Goal: Information Seeking & Learning: Learn about a topic

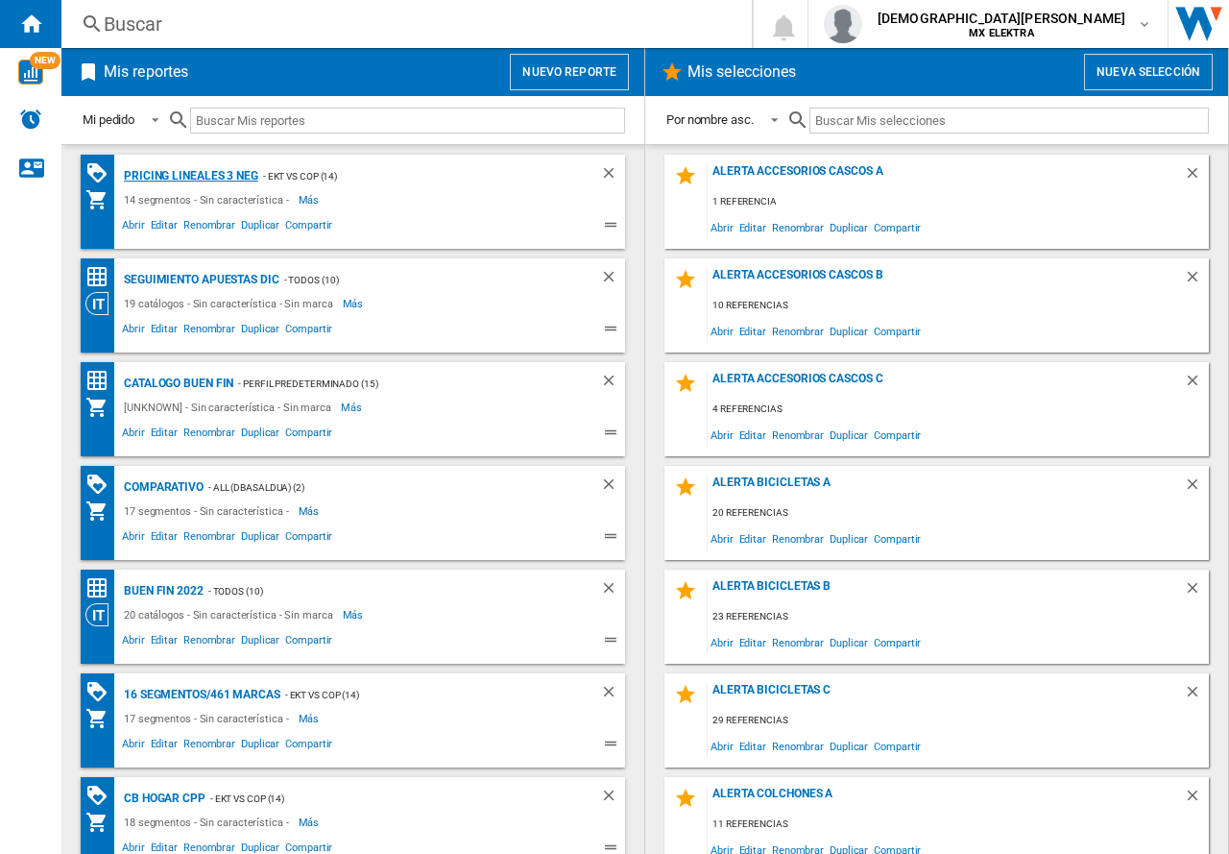
click at [215, 171] on div "Pricing lineales 3 neg" at bounding box center [188, 176] width 139 height 24
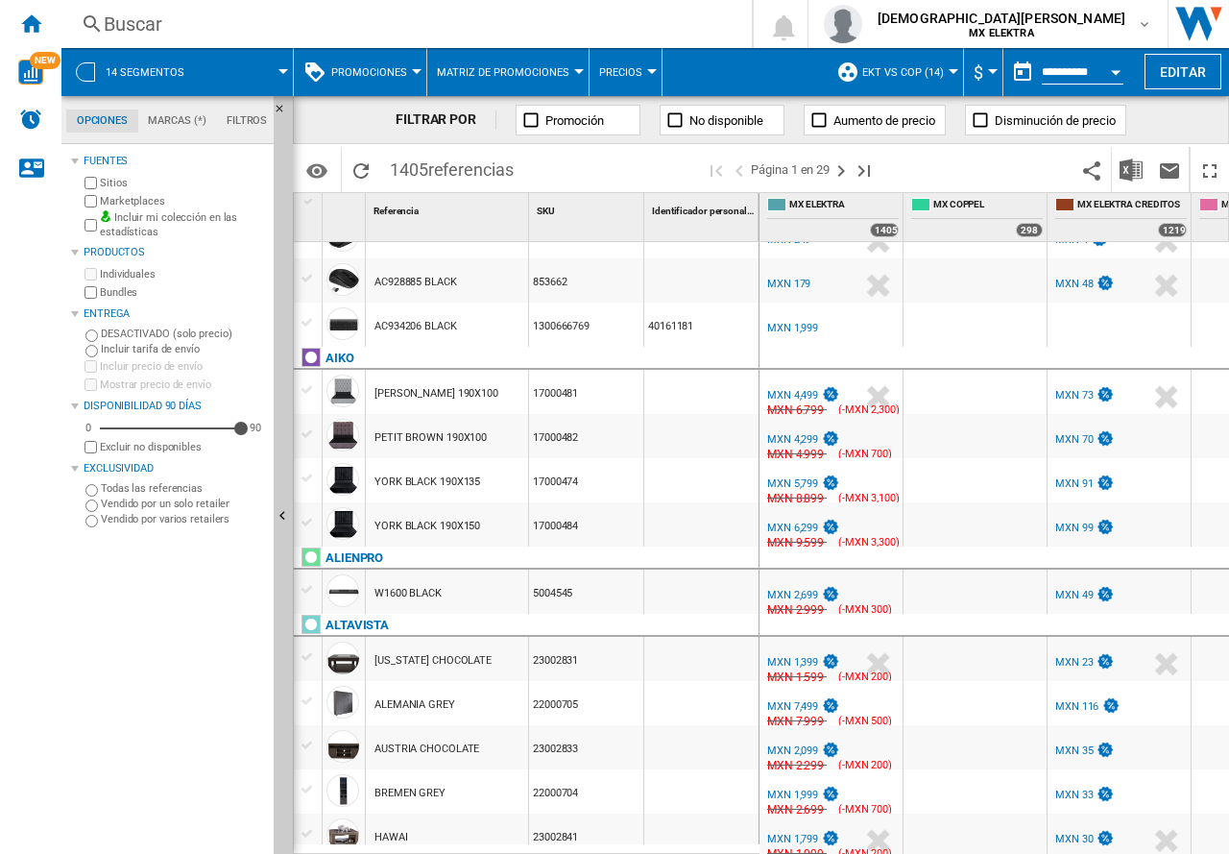
scroll to position [1057, 0]
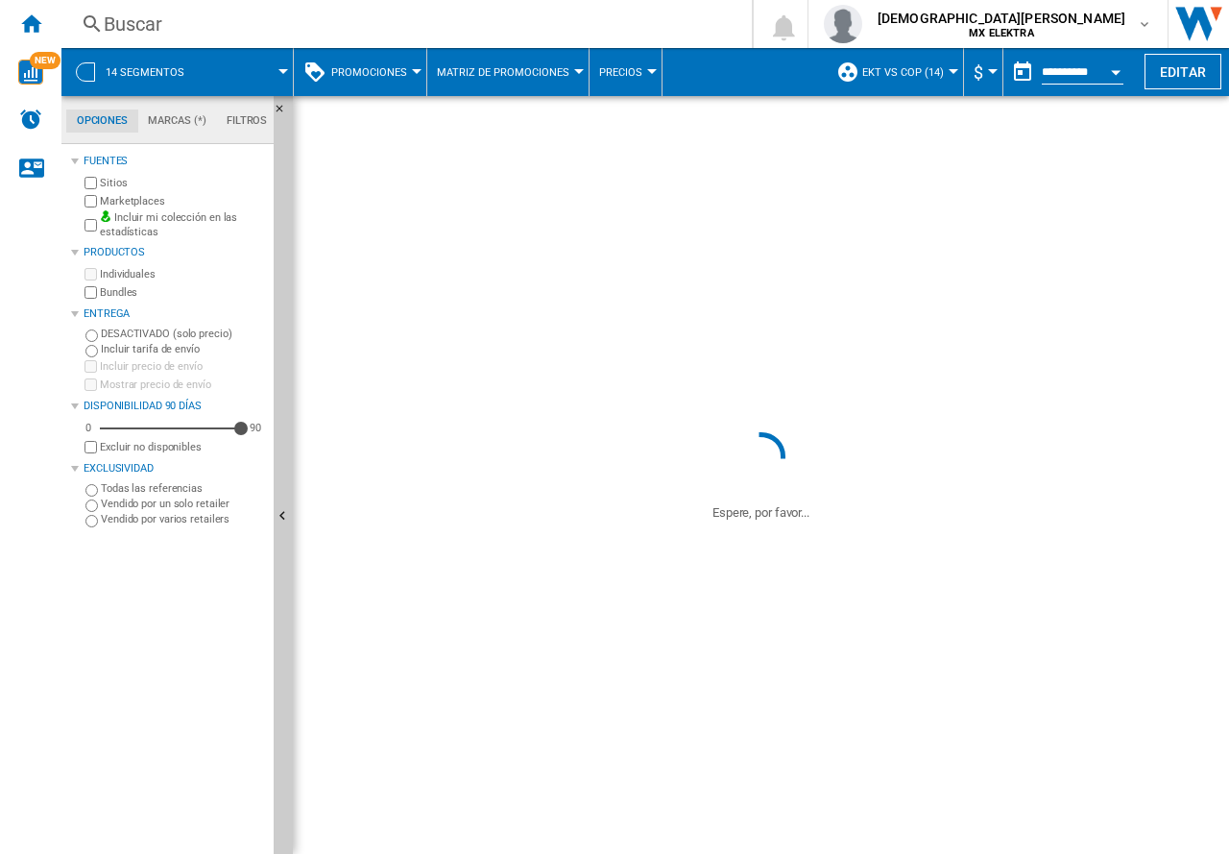
scroll to position [1815, 0]
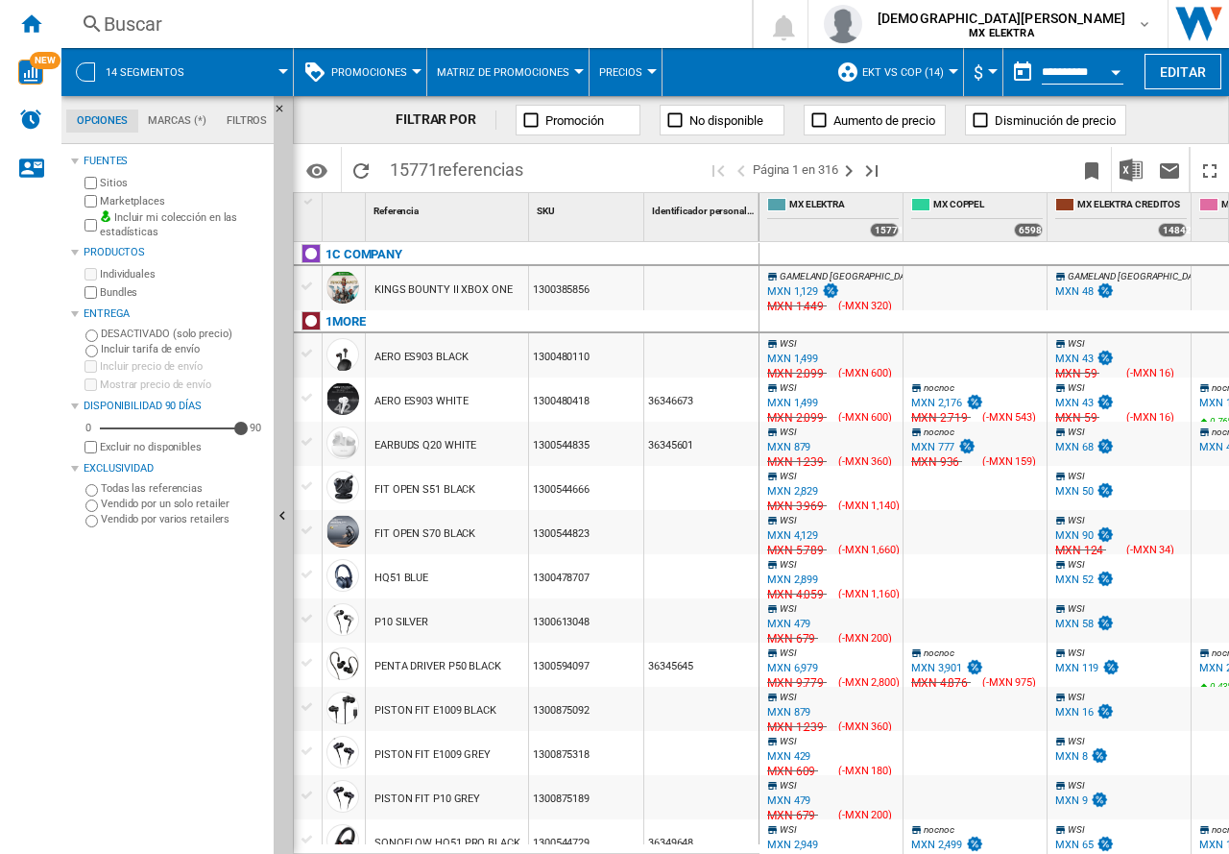
click at [162, 69] on span "14 segmentos" at bounding box center [145, 72] width 79 height 12
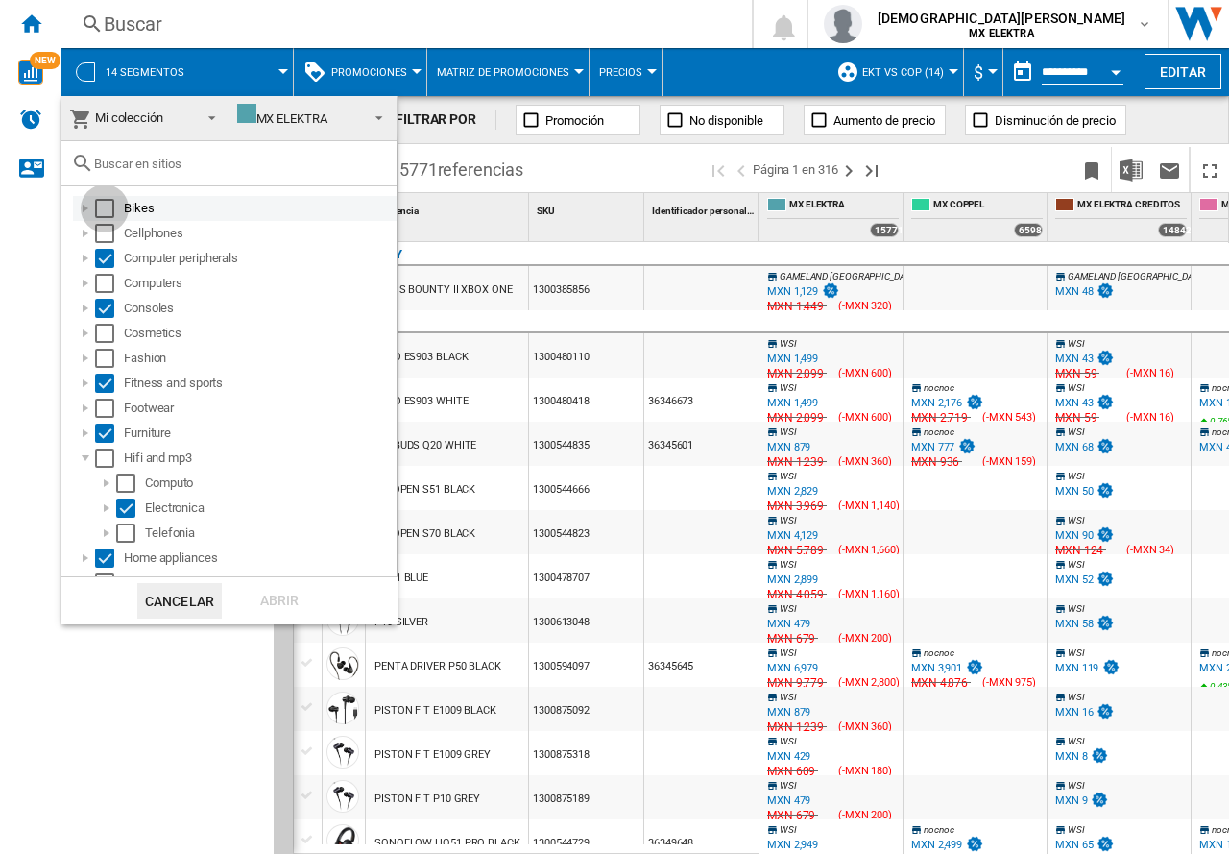
click at [105, 214] on div "Select" at bounding box center [104, 208] width 19 height 19
click at [99, 213] on div "Select" at bounding box center [104, 208] width 19 height 19
click at [98, 253] on div "Select" at bounding box center [104, 258] width 19 height 19
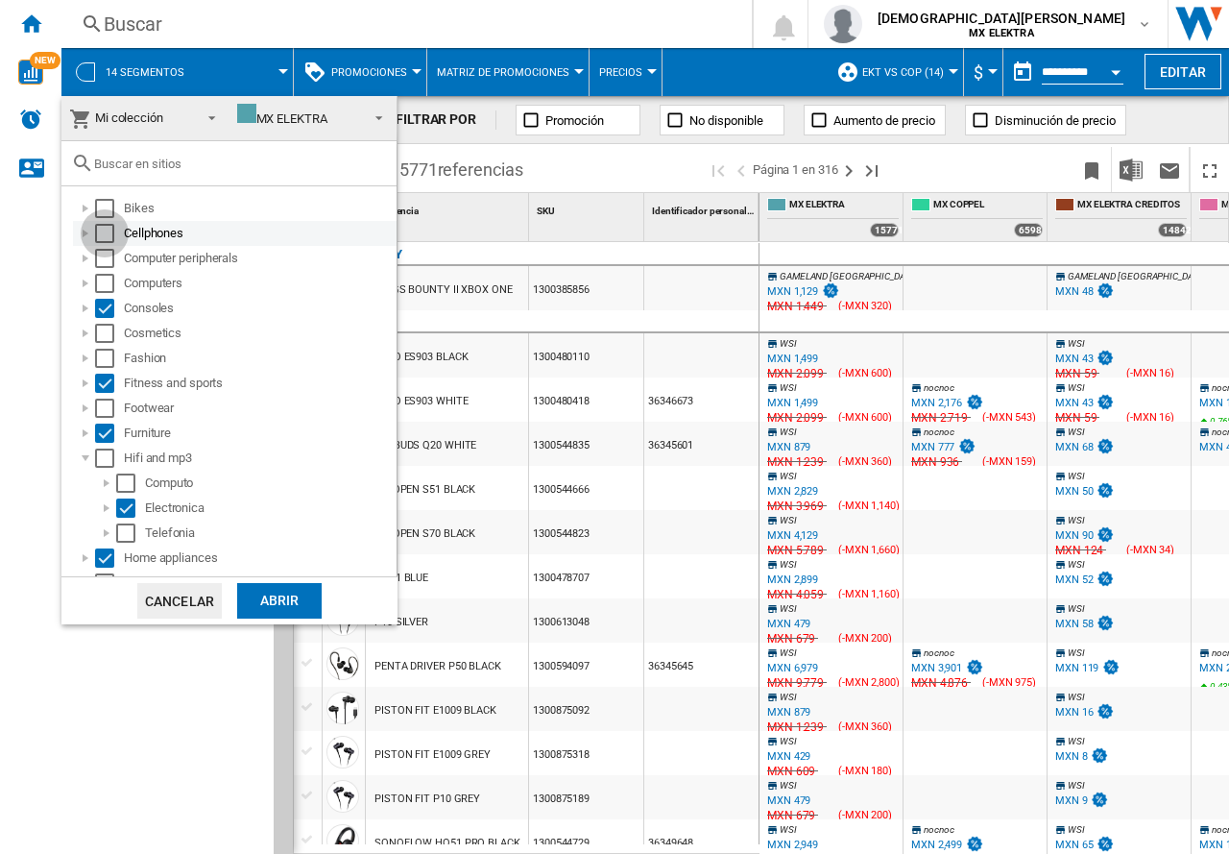
click at [97, 227] on div "Select" at bounding box center [104, 233] width 19 height 19
click at [100, 294] on div "Computers" at bounding box center [235, 283] width 324 height 25
click at [101, 304] on div "Select" at bounding box center [104, 308] width 19 height 19
click at [100, 380] on div "Select" at bounding box center [104, 383] width 19 height 19
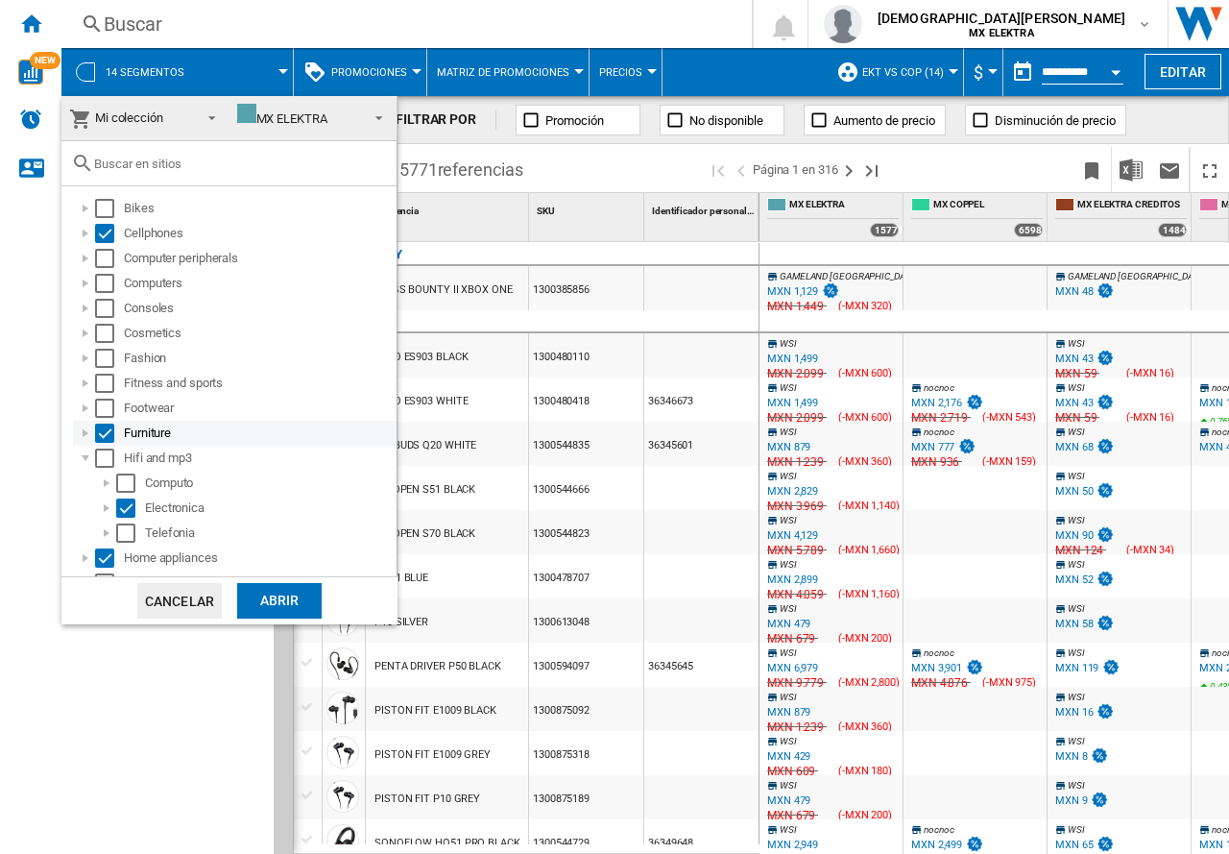
click at [106, 437] on div "Select" at bounding box center [104, 433] width 19 height 19
drag, startPoint x: 95, startPoint y: 569, endPoint x: 117, endPoint y: 539, distance: 37.1
click at [97, 562] on div "Home appliances" at bounding box center [235, 558] width 324 height 25
click at [122, 506] on div "Select" at bounding box center [125, 507] width 19 height 19
drag, startPoint x: 93, startPoint y: 557, endPoint x: 135, endPoint y: 493, distance: 77.0
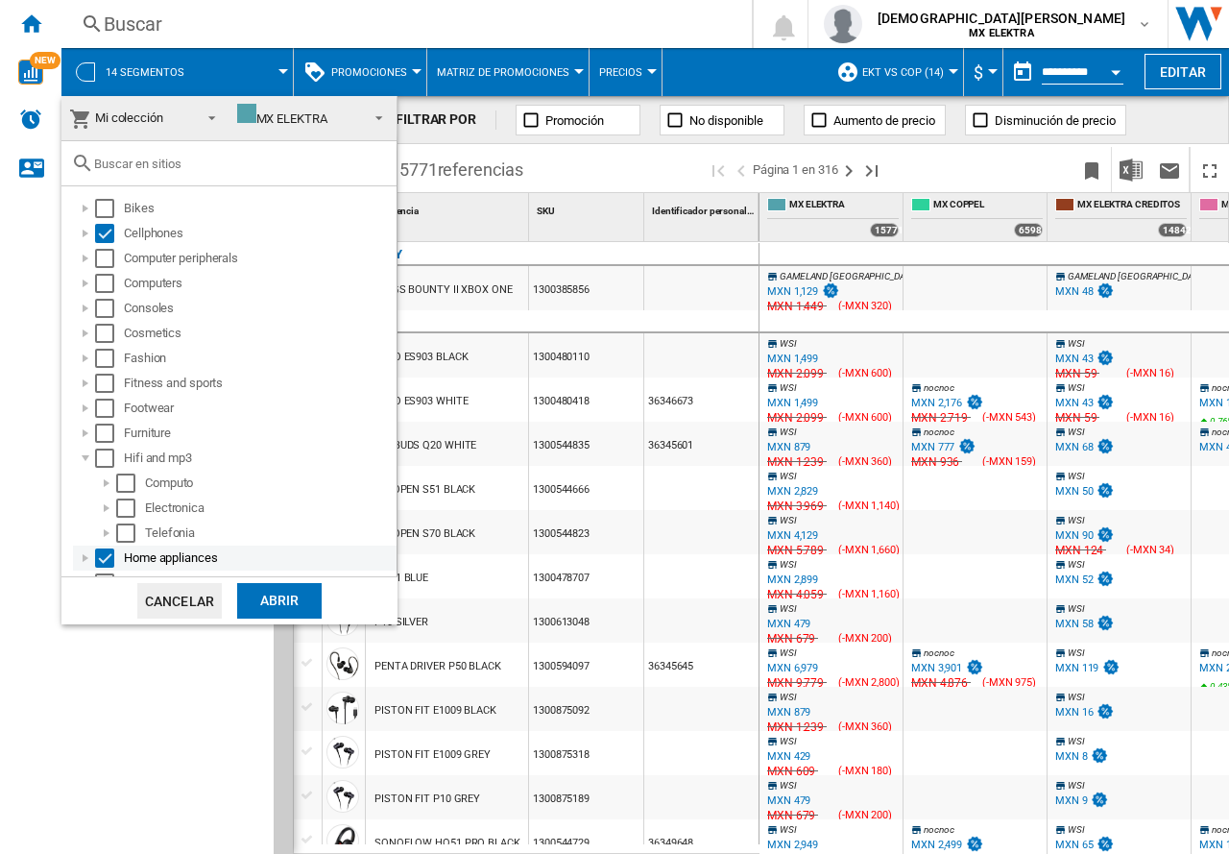
click at [94, 553] on div at bounding box center [85, 557] width 19 height 19
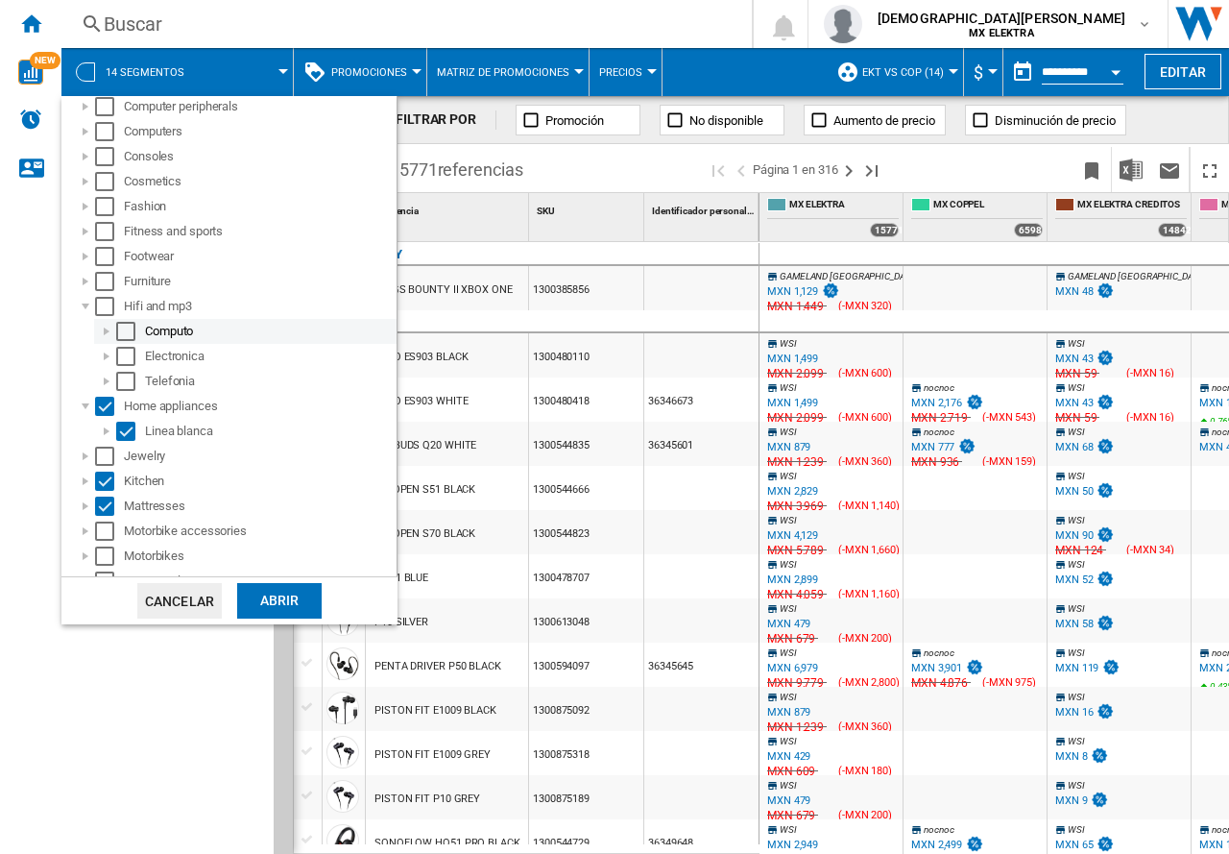
scroll to position [288, 0]
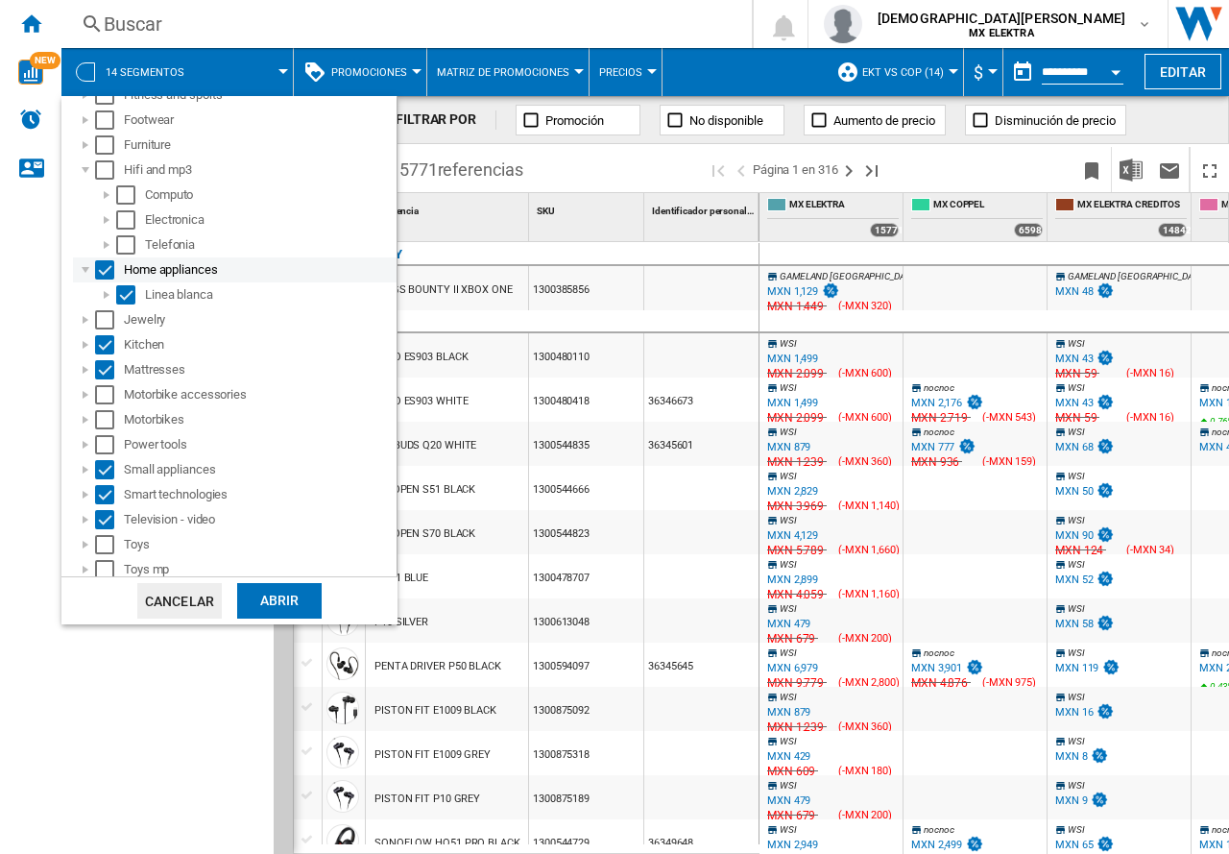
click at [97, 264] on div "Select" at bounding box center [104, 269] width 19 height 19
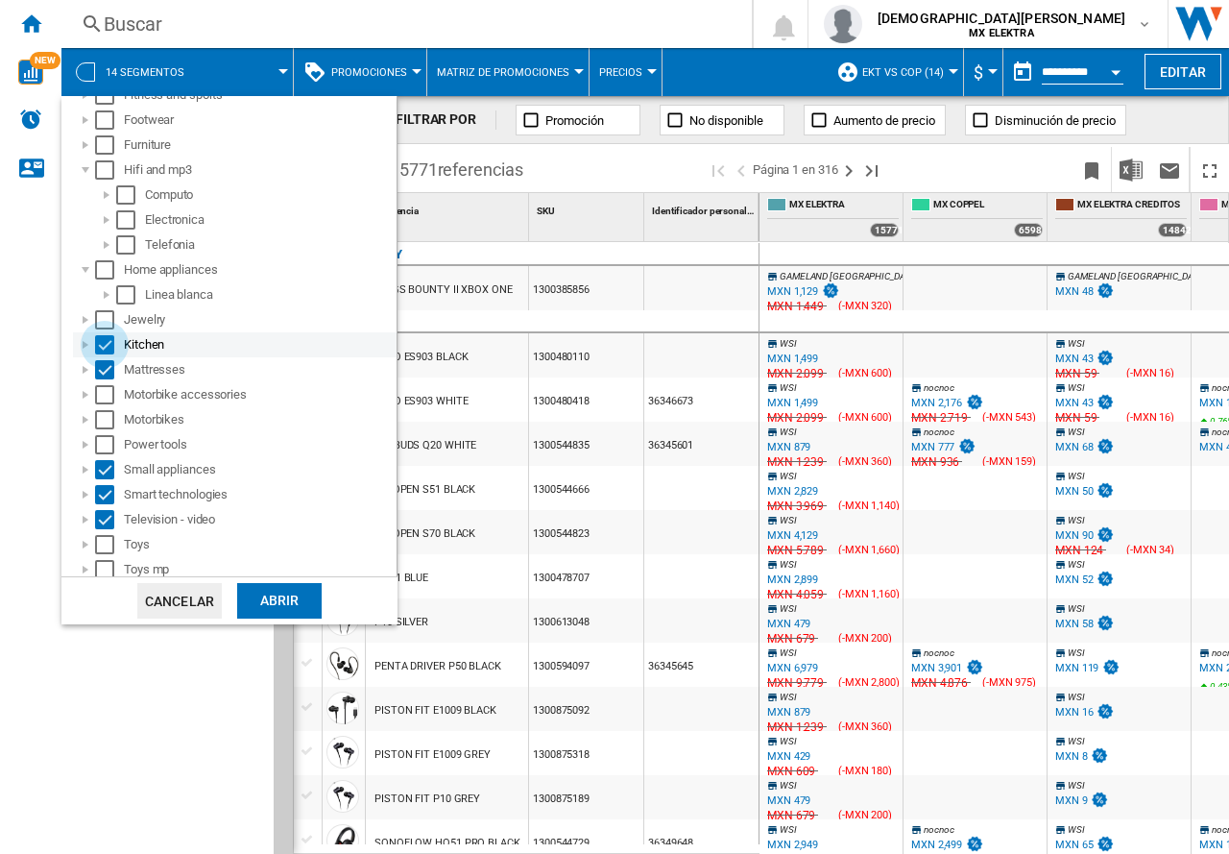
click at [111, 346] on div "Select" at bounding box center [104, 344] width 19 height 19
click at [109, 381] on div "Mattresses" at bounding box center [235, 369] width 324 height 25
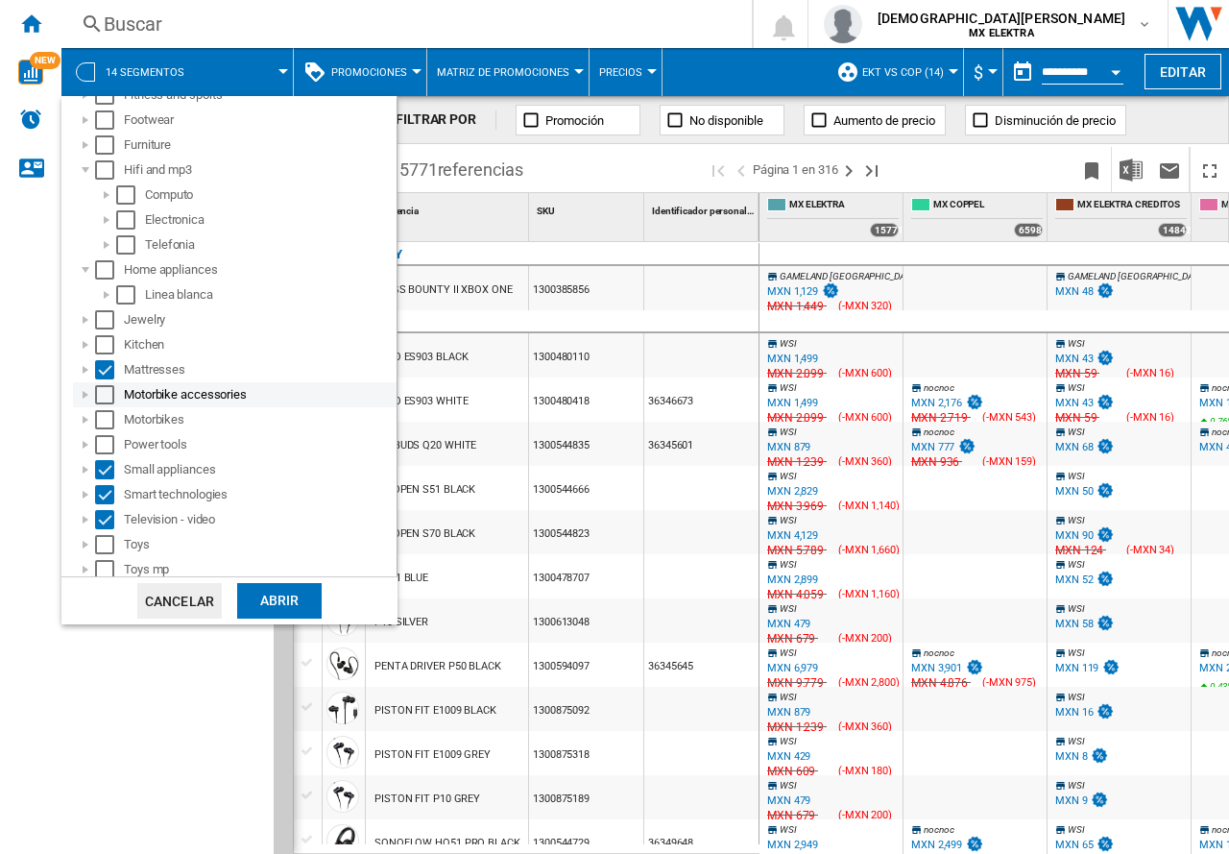
drag, startPoint x: 104, startPoint y: 380, endPoint x: 115, endPoint y: 385, distance: 12.5
click at [101, 379] on div "Mattresses" at bounding box center [235, 369] width 324 height 25
click at [109, 362] on div "Select" at bounding box center [104, 369] width 19 height 19
click at [103, 476] on div "Select" at bounding box center [104, 469] width 19 height 19
click at [106, 495] on div "Select" at bounding box center [104, 494] width 19 height 19
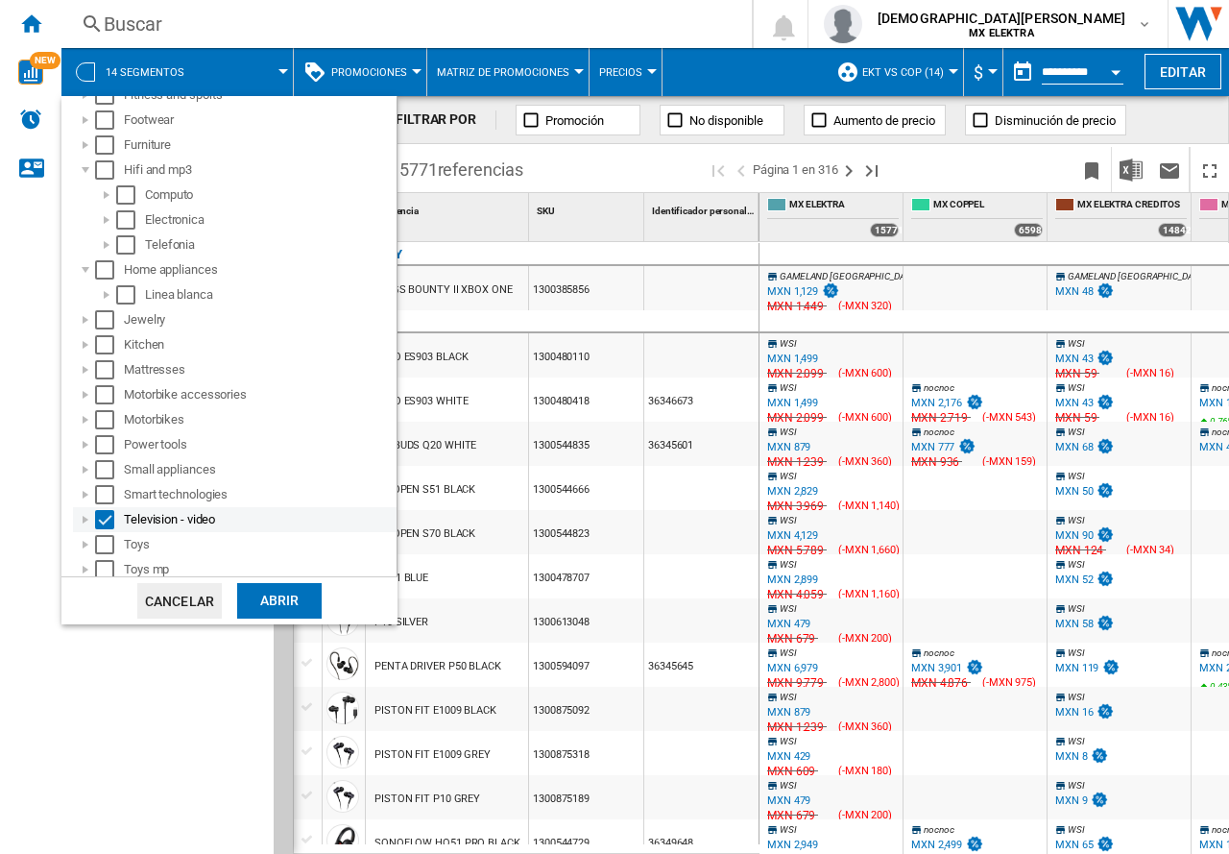
click at [108, 511] on div "Select" at bounding box center [104, 519] width 19 height 19
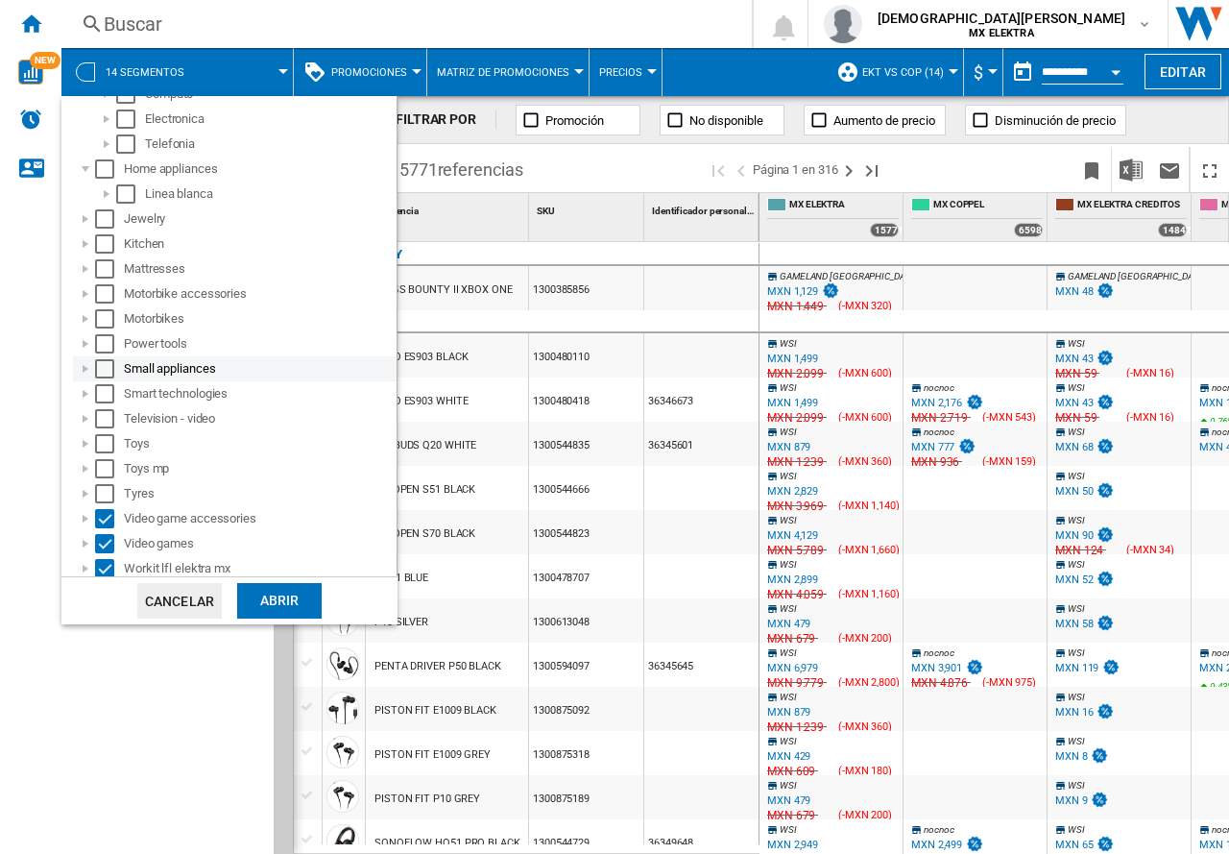
scroll to position [394, 0]
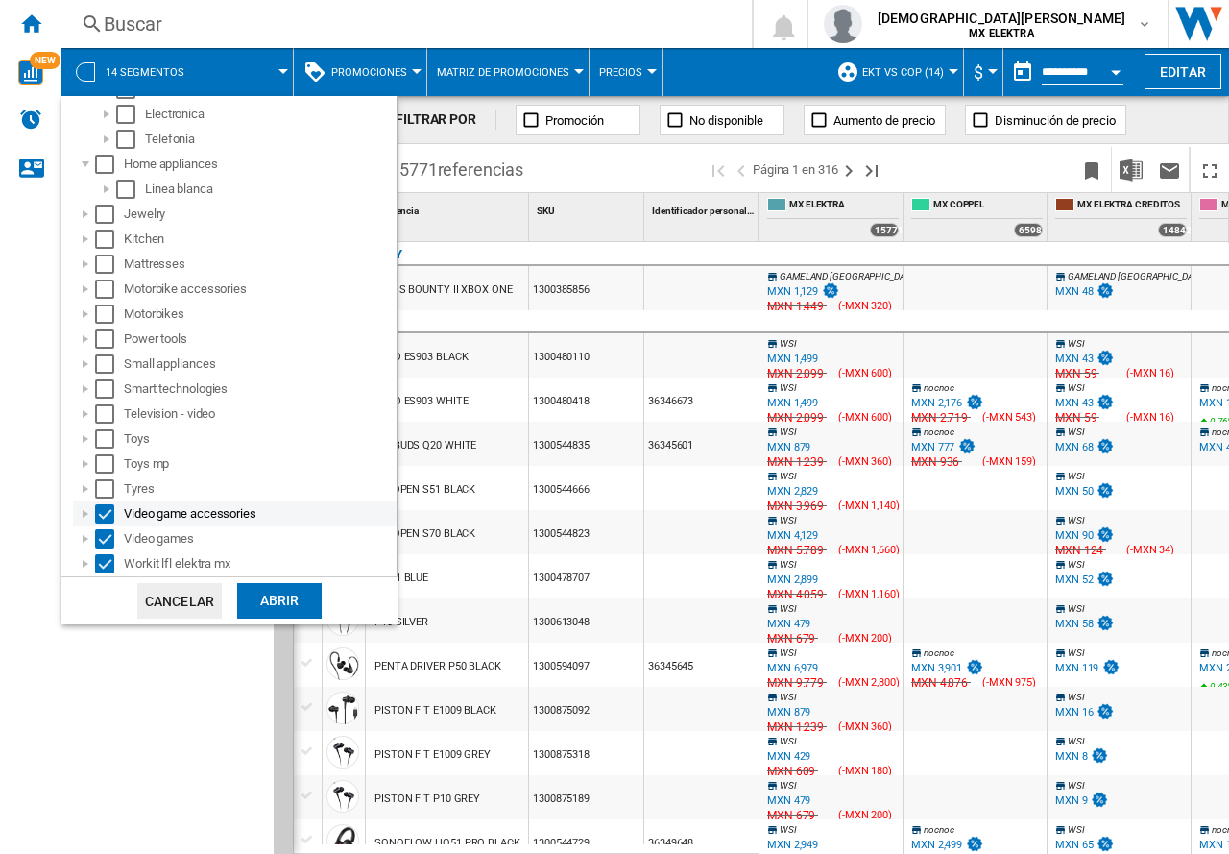
click at [107, 519] on div "Select" at bounding box center [104, 513] width 19 height 19
click at [106, 532] on div "Select" at bounding box center [104, 538] width 19 height 19
drag, startPoint x: 109, startPoint y: 554, endPoint x: 194, endPoint y: 565, distance: 86.1
click at [109, 554] on div "Select" at bounding box center [104, 563] width 19 height 19
drag, startPoint x: 246, startPoint y: 584, endPoint x: 257, endPoint y: 595, distance: 15.6
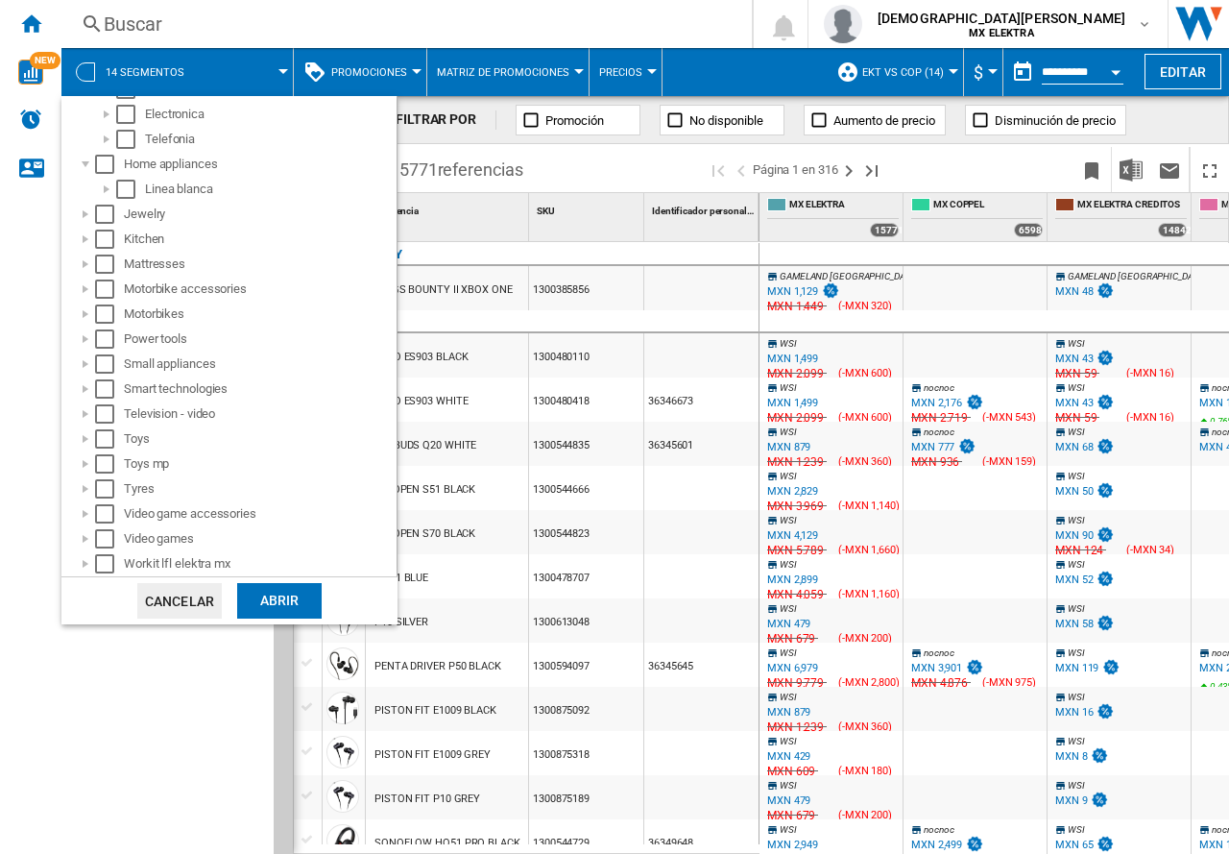
click at [246, 586] on div "Abrir" at bounding box center [279, 601] width 85 height 36
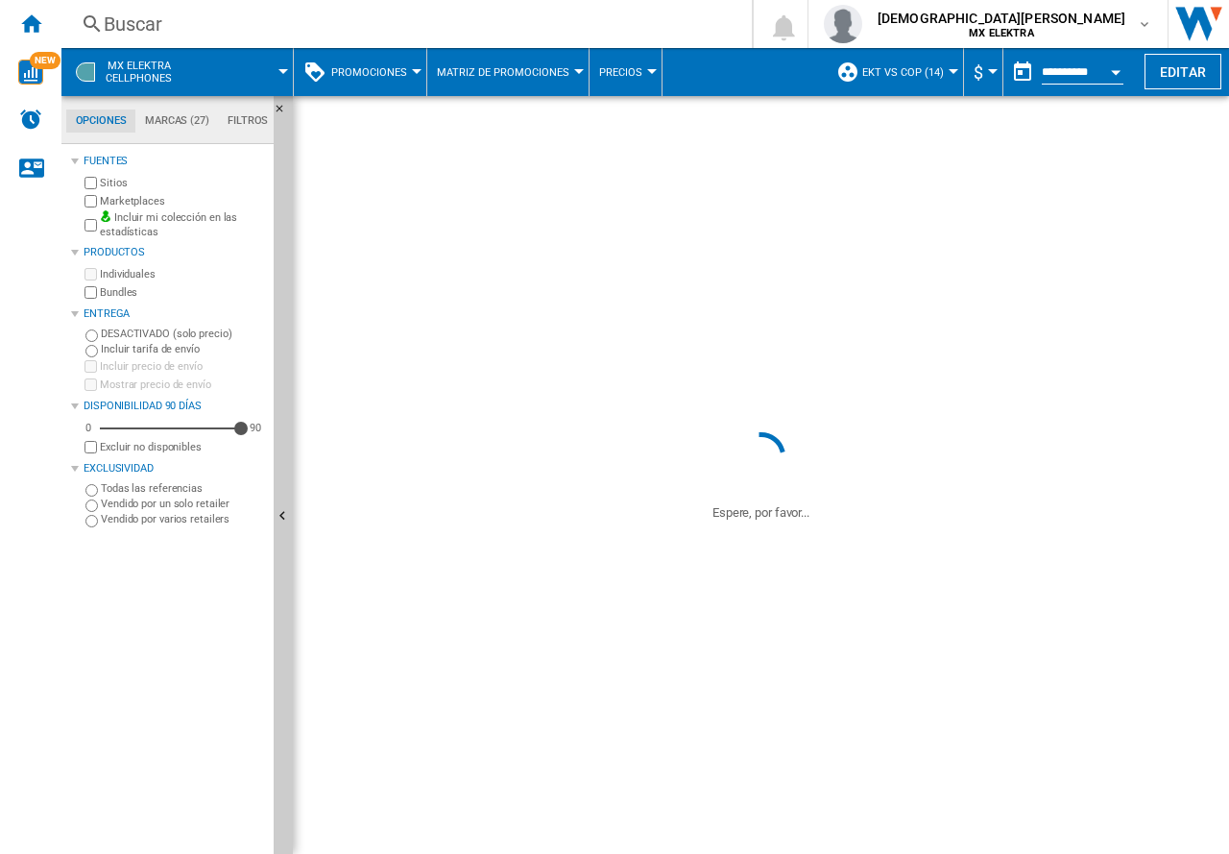
click at [257, 595] on div "Fuentes Sitios Marketplaces Incluir mi colección en las estadísticas Productos …" at bounding box center [168, 501] width 195 height 705
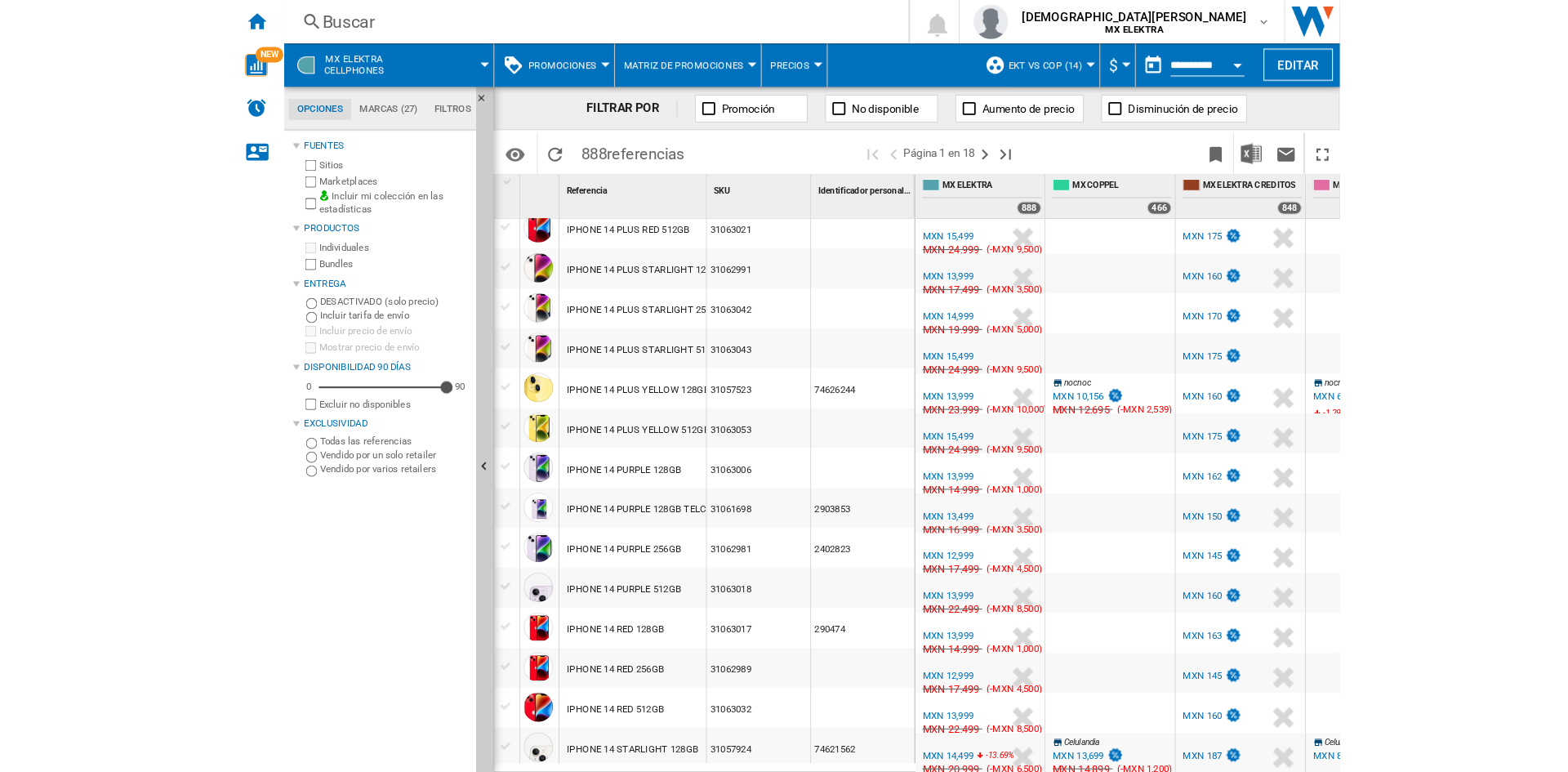
scroll to position [1406, 0]
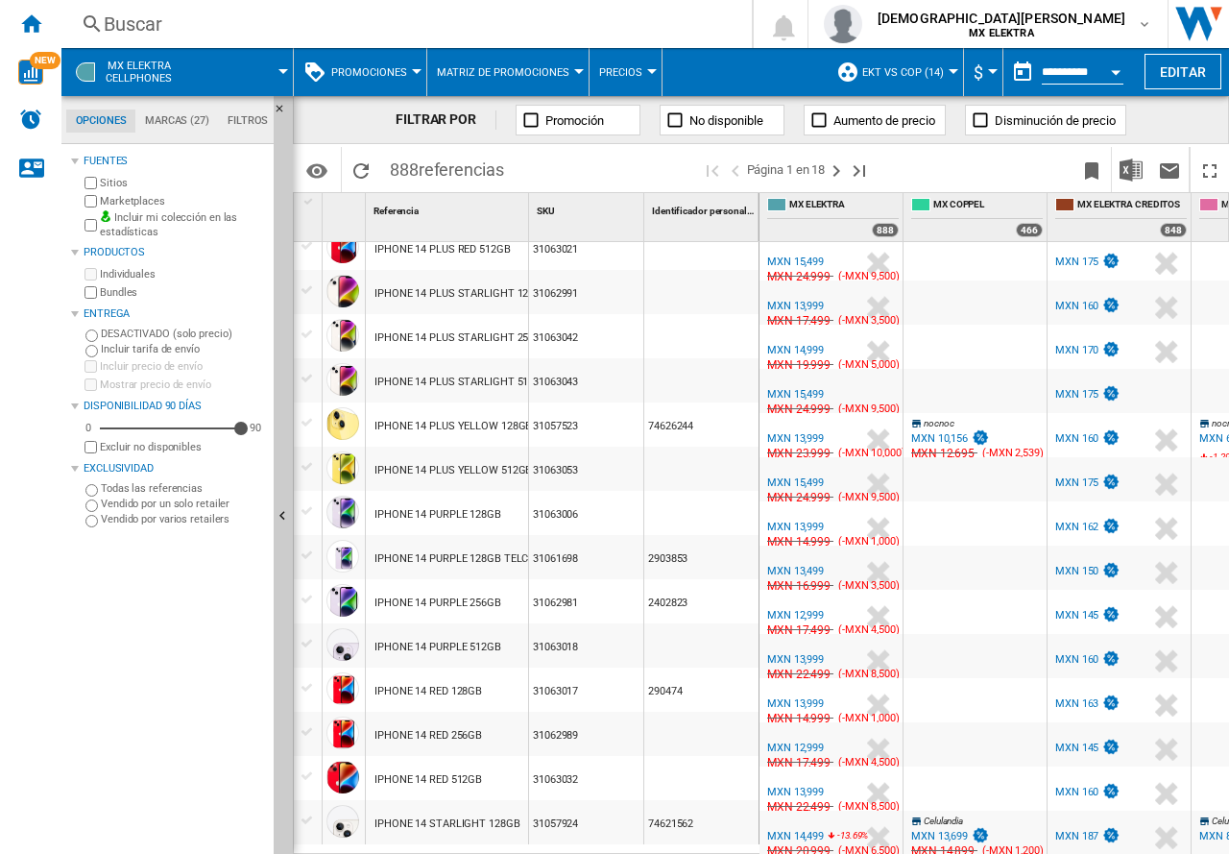
click at [788, 786] on div "MXN 13,999" at bounding box center [795, 792] width 57 height 12
click at [943, 830] on div "MXN 13,699" at bounding box center [939, 836] width 57 height 12
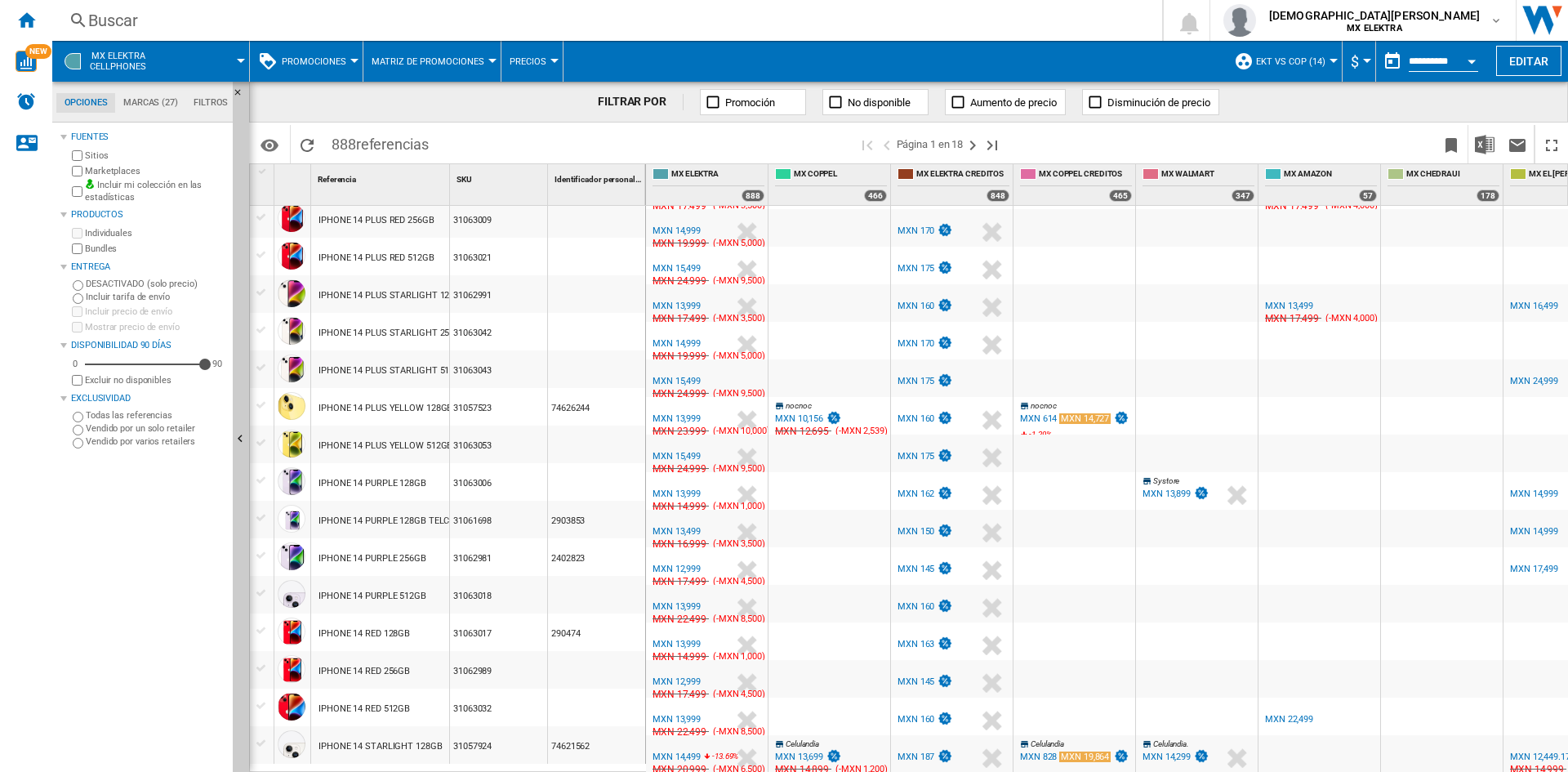
scroll to position [1360, 0]
click at [804, 413] on div "MXN 10,156" at bounding box center [798, 418] width 48 height 10
